Goal: Navigation & Orientation: Find specific page/section

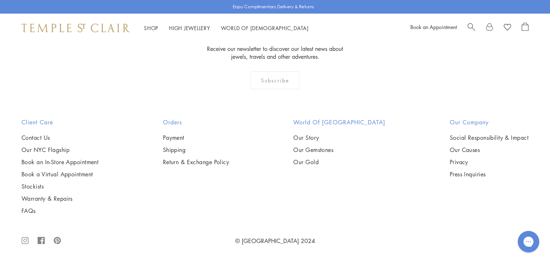
scroll to position [589, 0]
click at [471, 28] on span "Search" at bounding box center [472, 27] width 8 height 8
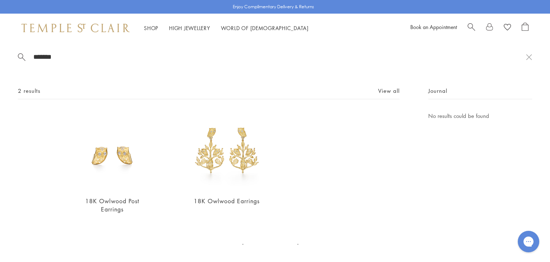
type input "*******"
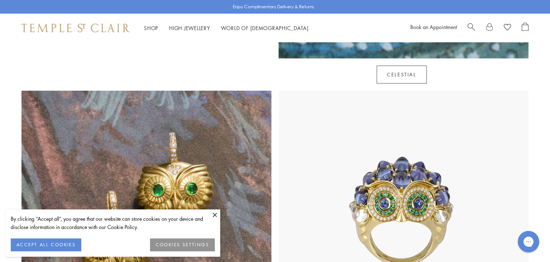
click at [212, 215] on button at bounding box center [215, 214] width 11 height 11
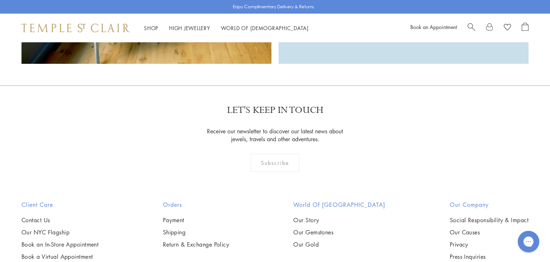
scroll to position [2090, 0]
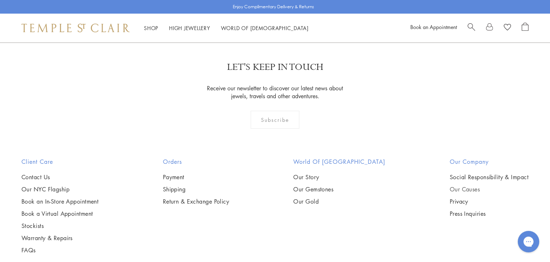
click at [471, 185] on link "Our Causes" at bounding box center [489, 189] width 79 height 8
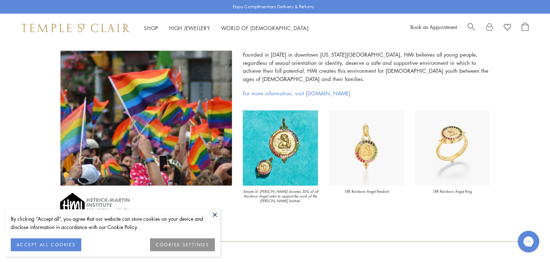
scroll to position [780, 0]
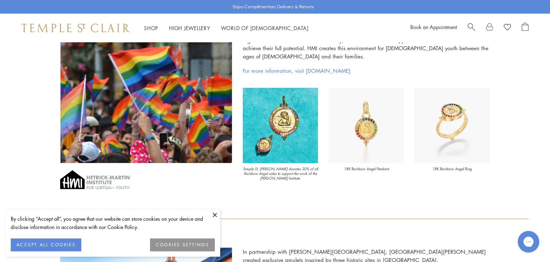
click at [214, 214] on button at bounding box center [215, 214] width 11 height 11
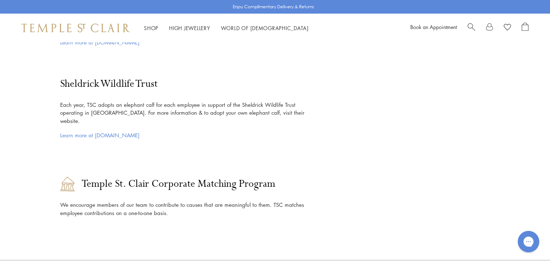
scroll to position [1462, 0]
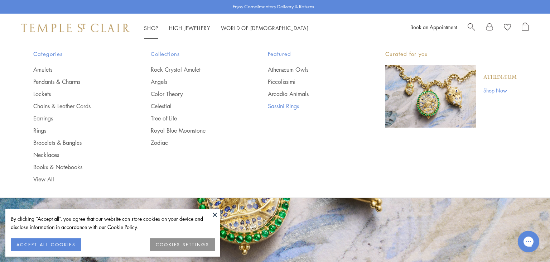
click at [284, 105] on link "Sassini Rings" at bounding box center [312, 106] width 89 height 8
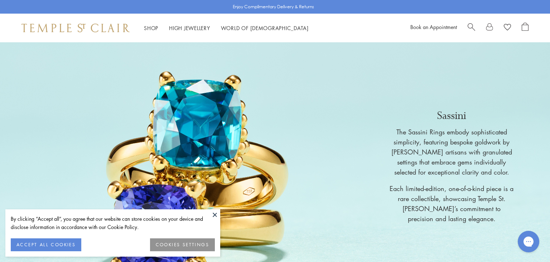
click at [212, 215] on button at bounding box center [215, 214] width 11 height 11
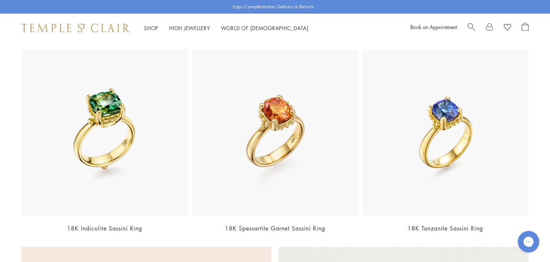
scroll to position [257, 0]
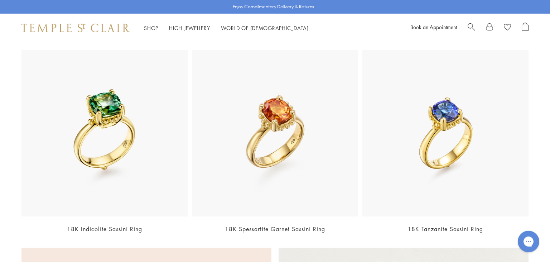
click at [277, 202] on img at bounding box center [275, 133] width 166 height 166
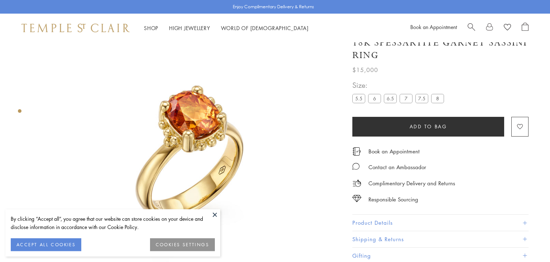
scroll to position [42, 0]
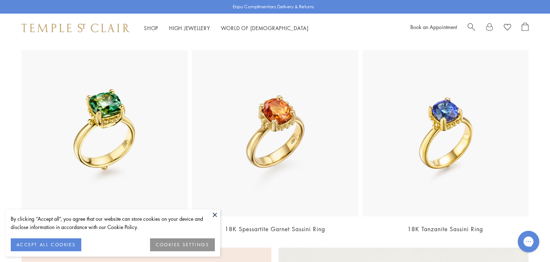
click at [213, 216] on button at bounding box center [215, 214] width 11 height 11
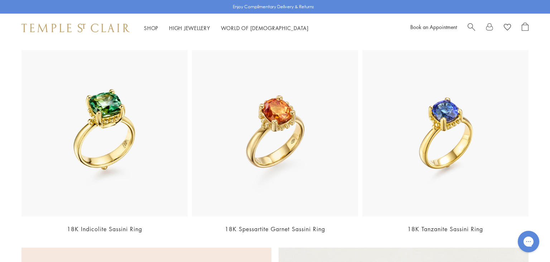
click at [119, 133] on img at bounding box center [104, 133] width 166 height 166
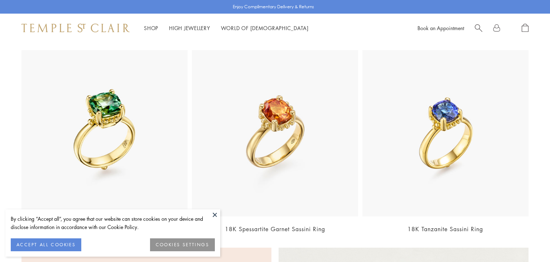
scroll to position [257, 0]
click at [446, 170] on img at bounding box center [446, 133] width 166 height 166
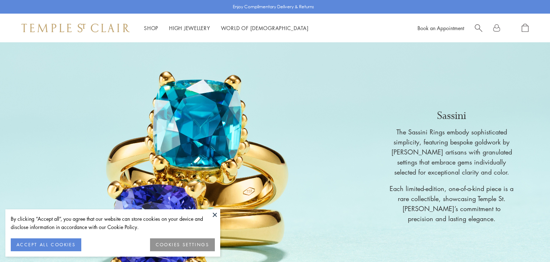
click at [215, 214] on button at bounding box center [215, 214] width 11 height 11
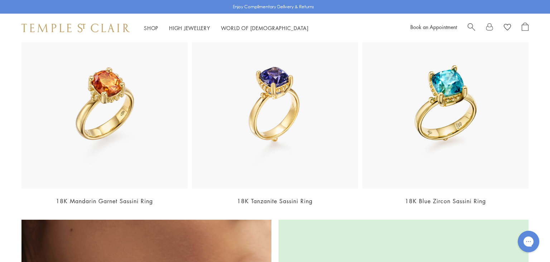
scroll to position [751, 0]
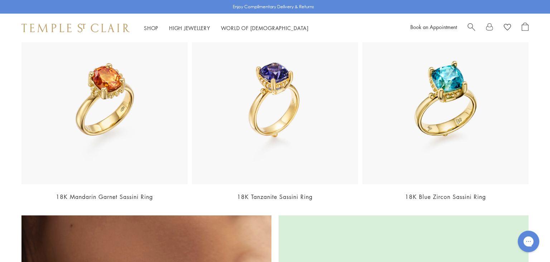
click at [101, 102] on img at bounding box center [104, 101] width 166 height 166
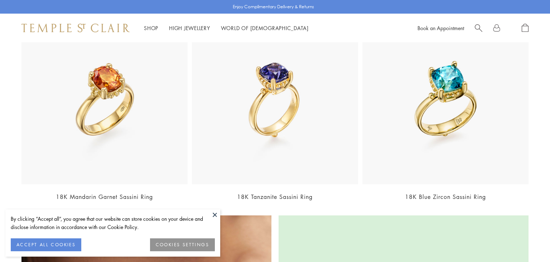
click at [282, 174] on img at bounding box center [275, 101] width 166 height 166
click at [449, 150] on img at bounding box center [446, 101] width 166 height 166
click at [214, 219] on button at bounding box center [215, 214] width 11 height 11
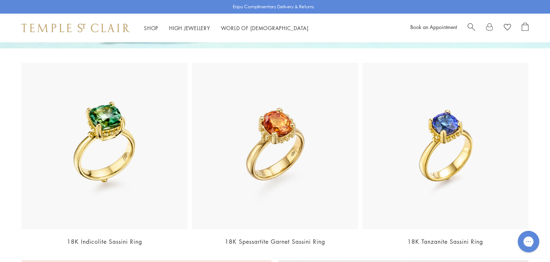
scroll to position [249, 0]
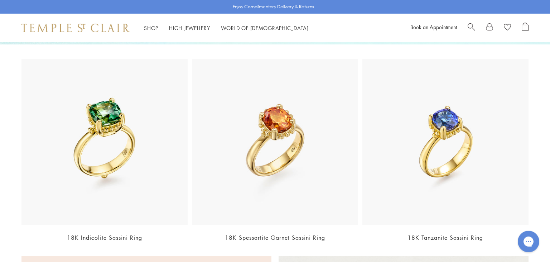
click at [258, 169] on img at bounding box center [275, 142] width 166 height 166
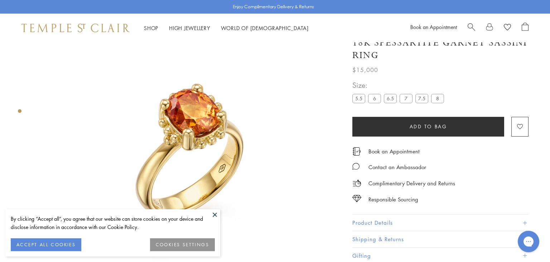
scroll to position [42, 0]
click at [216, 214] on button at bounding box center [215, 214] width 11 height 11
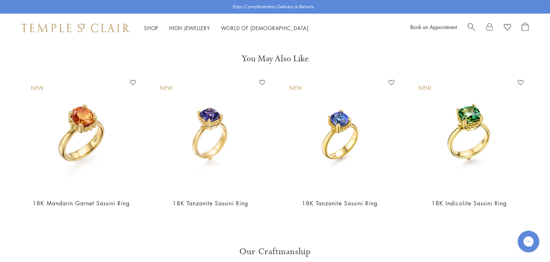
scroll to position [318, 0]
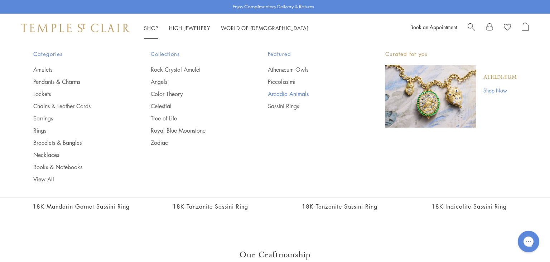
click at [276, 95] on link "Arcadia Animals" at bounding box center [312, 94] width 89 height 8
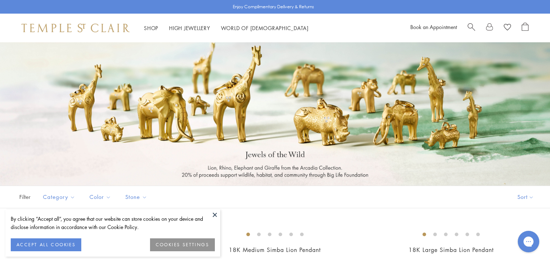
click at [216, 213] on button at bounding box center [215, 214] width 11 height 11
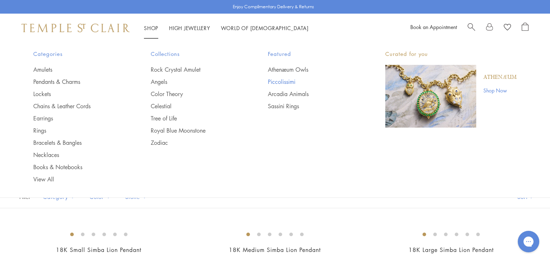
click at [283, 83] on link "Piccolissimi" at bounding box center [312, 82] width 89 height 8
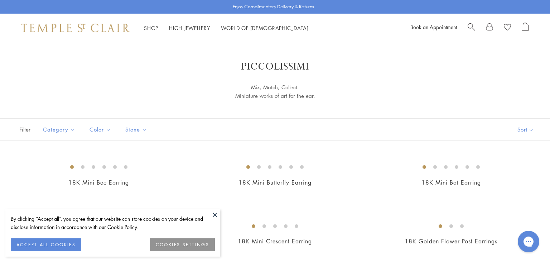
click at [216, 214] on button at bounding box center [215, 214] width 11 height 11
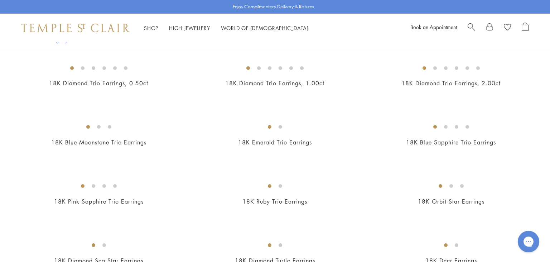
scroll to position [358, 0]
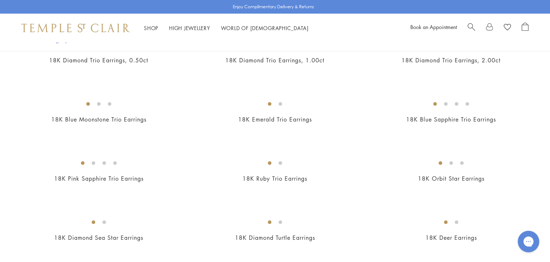
click at [0, 0] on img at bounding box center [0, 0] width 0 height 0
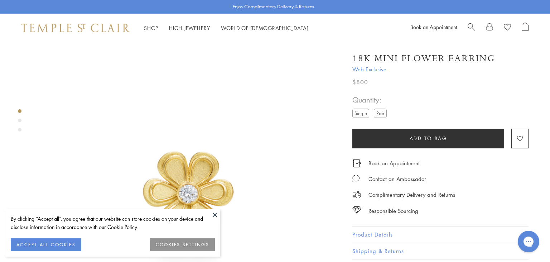
click at [216, 212] on button at bounding box center [215, 214] width 11 height 11
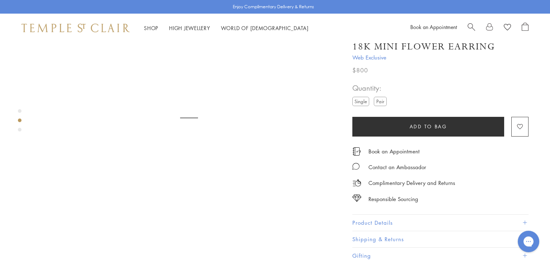
scroll to position [426, 0]
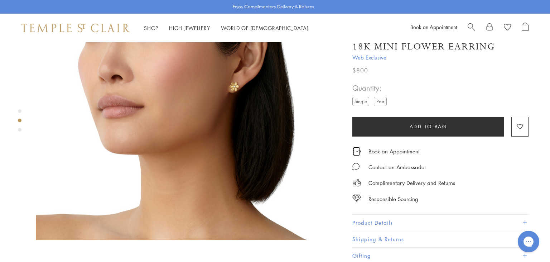
click at [377, 226] on button "Product Details" at bounding box center [441, 223] width 176 height 16
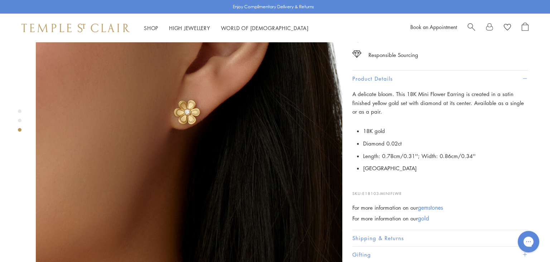
scroll to position [718, 0]
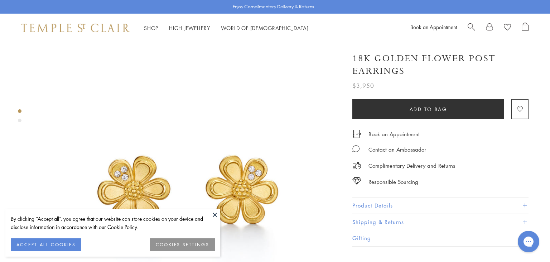
click at [213, 212] on button at bounding box center [215, 214] width 11 height 11
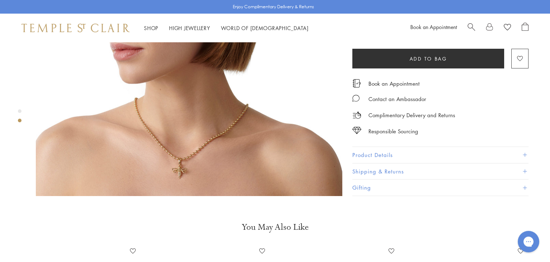
scroll to position [473, 0]
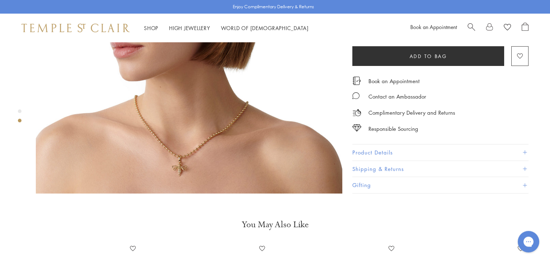
click at [381, 145] on button "Product Details" at bounding box center [441, 152] width 176 height 16
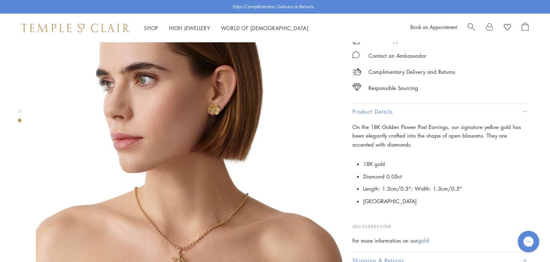
scroll to position [381, 0]
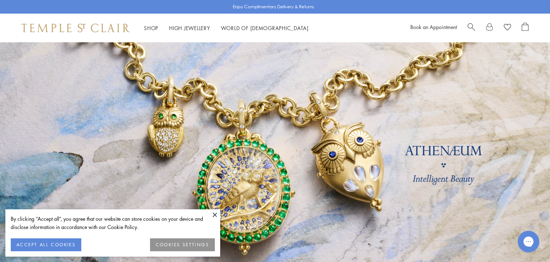
click at [216, 215] on button at bounding box center [215, 214] width 11 height 11
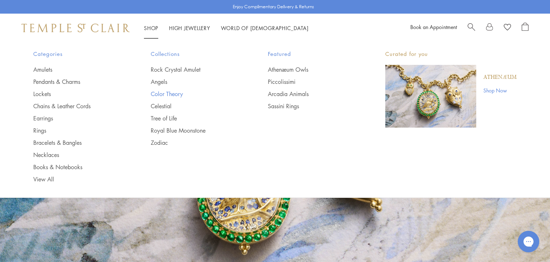
click at [160, 94] on link "Color Theory" at bounding box center [195, 94] width 89 height 8
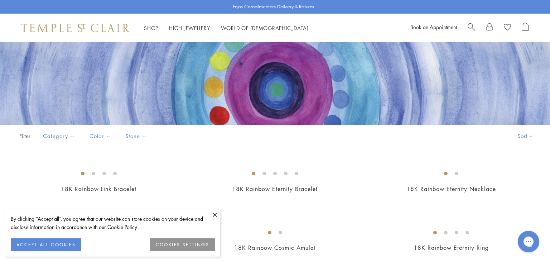
click at [211, 214] on button at bounding box center [215, 214] width 11 height 11
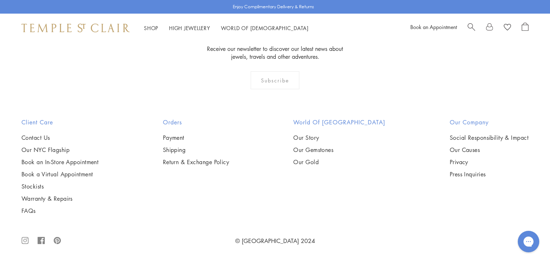
scroll to position [600, 0]
click at [0, 0] on img at bounding box center [0, 0] width 0 height 0
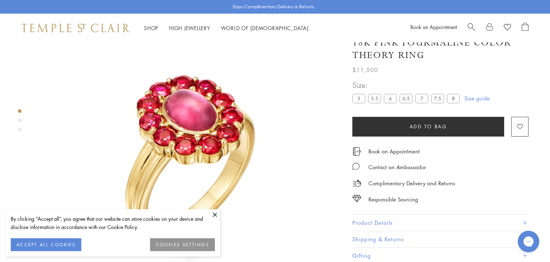
scroll to position [42, 0]
click at [213, 215] on button at bounding box center [215, 214] width 11 height 11
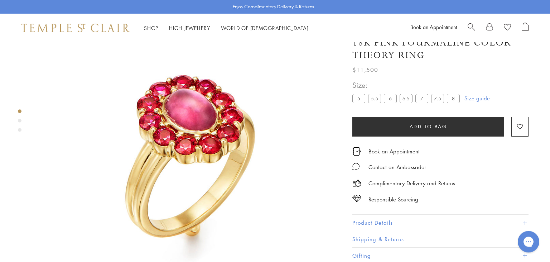
scroll to position [109, 0]
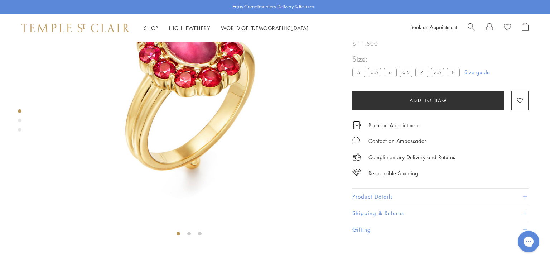
click at [416, 205] on button "Product Details" at bounding box center [441, 197] width 176 height 16
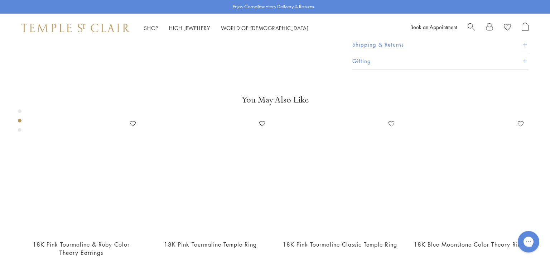
scroll to position [367, 0]
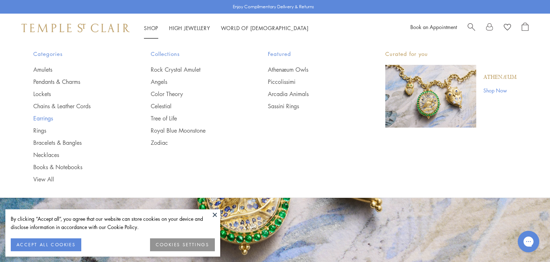
click at [37, 114] on link "Earrings" at bounding box center [77, 118] width 89 height 8
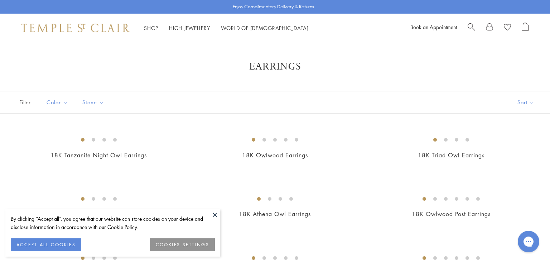
click at [213, 216] on button at bounding box center [215, 214] width 11 height 11
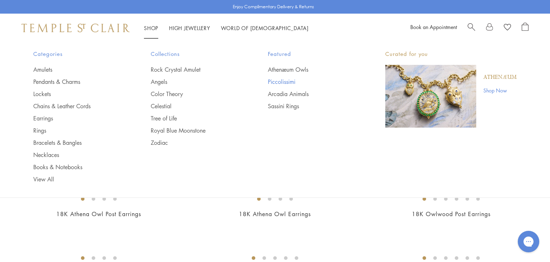
click at [278, 80] on link "Piccolissimi" at bounding box center [312, 82] width 89 height 8
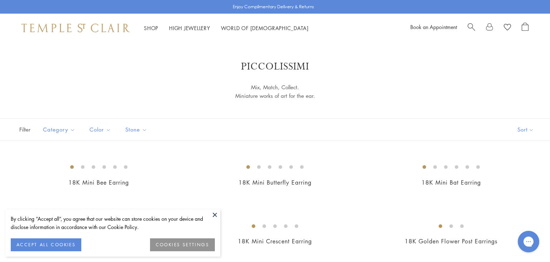
click at [214, 213] on button at bounding box center [215, 214] width 11 height 11
